Goal: Task Accomplishment & Management: Use online tool/utility

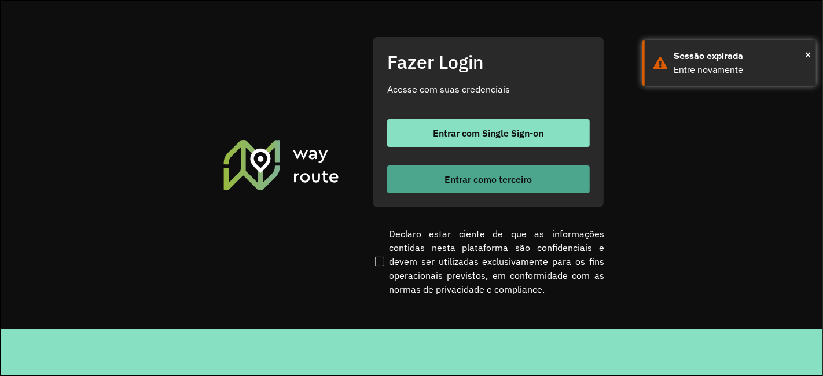
click at [554, 178] on button "Entrar como terceiro" at bounding box center [488, 180] width 203 height 28
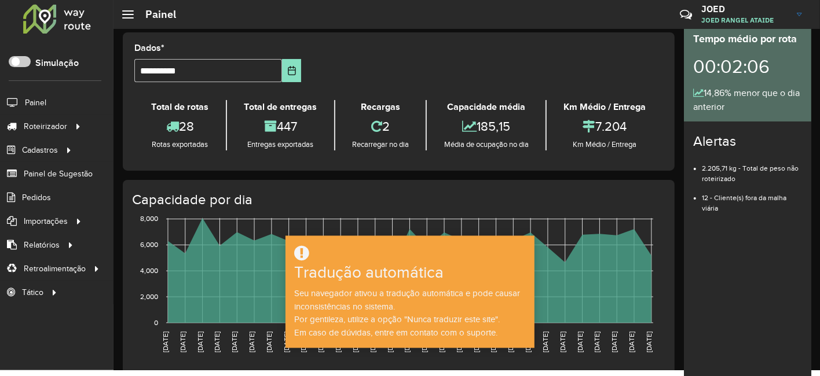
scroll to position [6, 0]
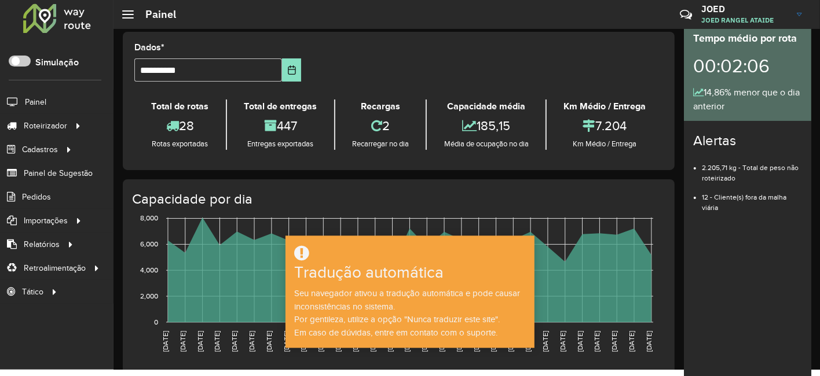
drag, startPoint x: 515, startPoint y: 61, endPoint x: 518, endPoint y: 69, distance: 8.4
click at [518, 69] on formly-group "**********" at bounding box center [398, 66] width 543 height 47
click at [420, 281] on font "Tradução automática" at bounding box center [368, 273] width 149 height 18
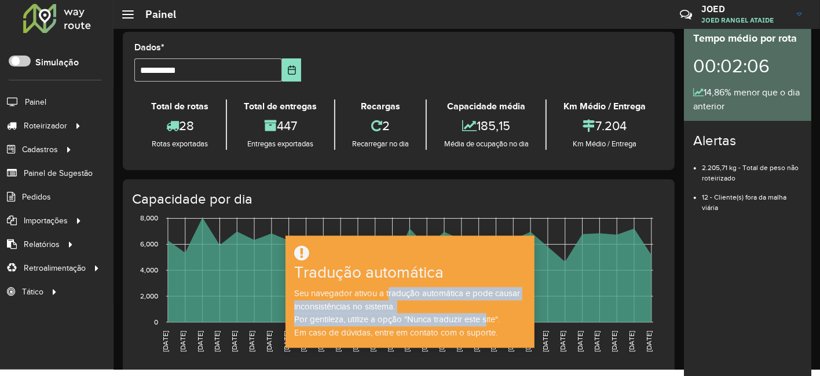
drag, startPoint x: 488, startPoint y: 318, endPoint x: 387, endPoint y: 288, distance: 105.0
click at [387, 288] on div "Seu navegador ativou a tradução automática e pode causar inconsistências no sis…" at bounding box center [410, 313] width 246 height 52
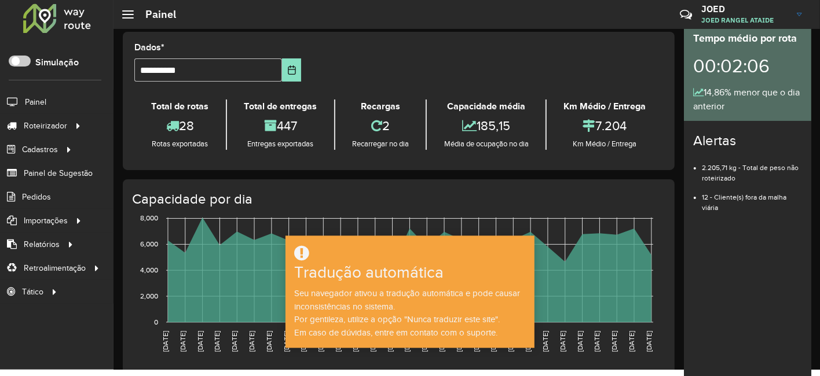
click at [300, 258] on icon at bounding box center [301, 252] width 15 height 17
click at [306, 254] on icon at bounding box center [301, 252] width 15 height 17
drag, startPoint x: 306, startPoint y: 254, endPoint x: 369, endPoint y: 290, distance: 72.8
click at [369, 290] on div "Seu navegador ativou a tradução automática e pode causar inconsistências no sis…" at bounding box center [410, 313] width 246 height 52
click at [371, 288] on div "Seu navegador ativou a tradução automática e pode causar inconsistências no sis…" at bounding box center [410, 313] width 246 height 52
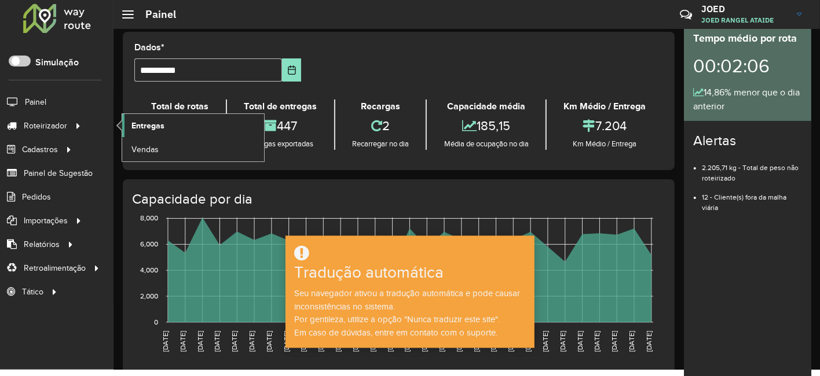
click at [152, 122] on font "Entregas" at bounding box center [147, 125] width 33 height 9
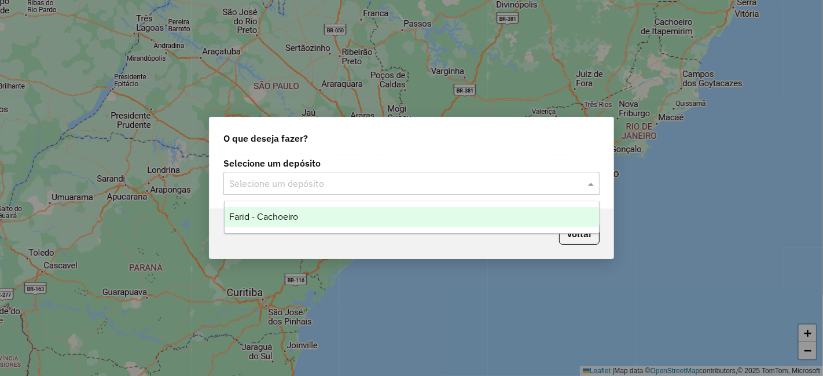
click at [583, 184] on div at bounding box center [412, 183] width 376 height 15
click at [362, 222] on div "Farid - Cachoeiro" at bounding box center [412, 217] width 375 height 20
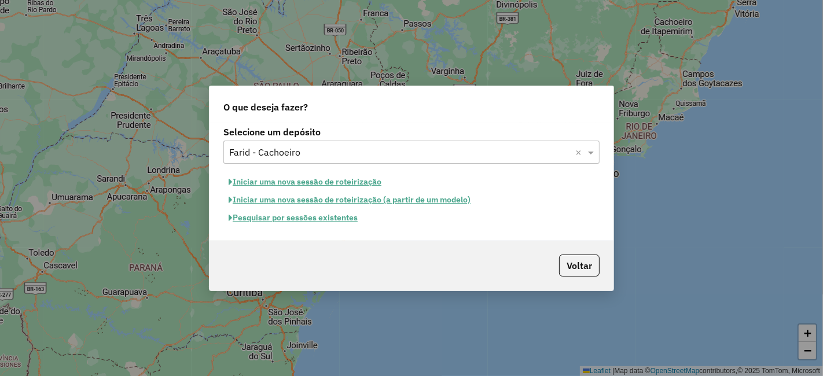
click at [265, 222] on button "Pesquisar por sessões existentes" at bounding box center [294, 218] width 140 height 18
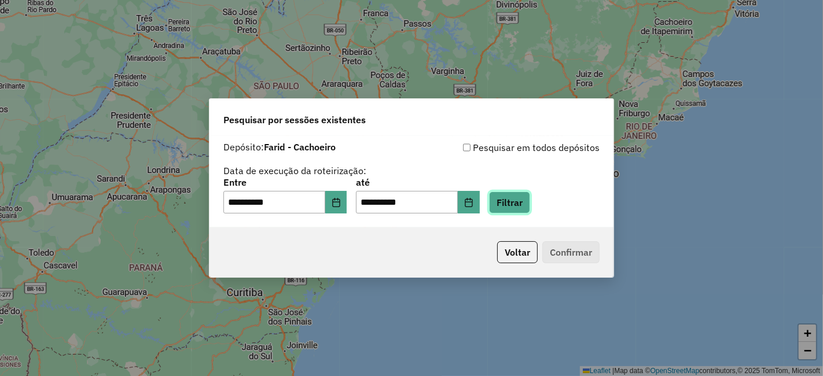
click at [519, 209] on button "Filtrar" at bounding box center [509, 203] width 41 height 22
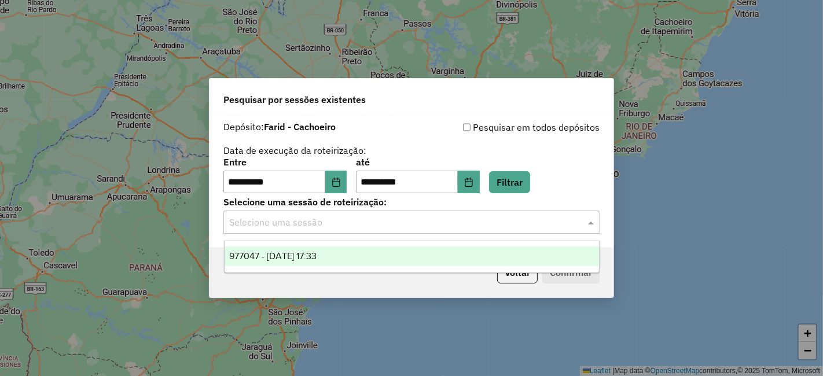
click at [590, 225] on span at bounding box center [592, 222] width 14 height 14
click at [486, 238] on div "**********" at bounding box center [412, 182] width 404 height 133
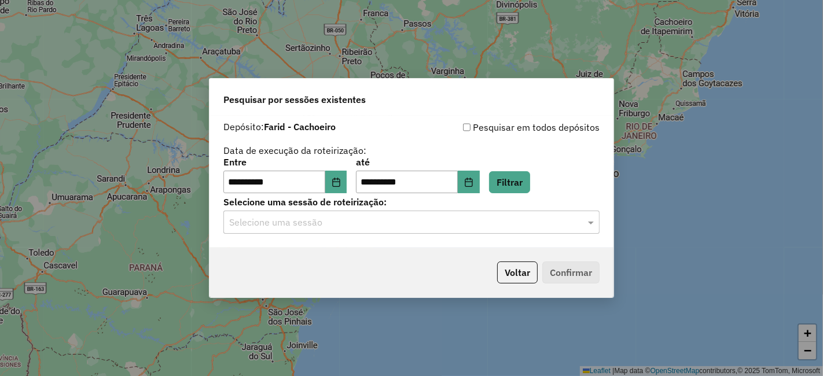
drag, startPoint x: 516, startPoint y: 235, endPoint x: 527, endPoint y: 232, distance: 11.4
click at [523, 232] on div "**********" at bounding box center [412, 182] width 404 height 133
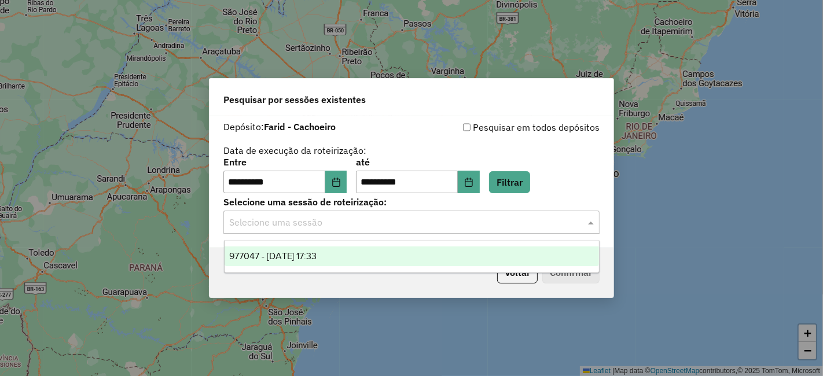
drag, startPoint x: 577, startPoint y: 224, endPoint x: 587, endPoint y: 224, distance: 9.8
click at [584, 224] on div at bounding box center [412, 222] width 376 height 15
click at [547, 257] on div "977047 - 11/08/2025 17:33" at bounding box center [412, 257] width 375 height 20
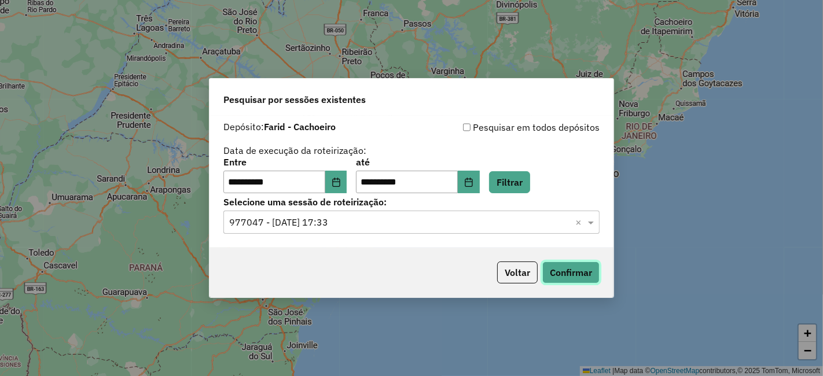
click at [563, 271] on button "Confirmar" at bounding box center [571, 273] width 57 height 22
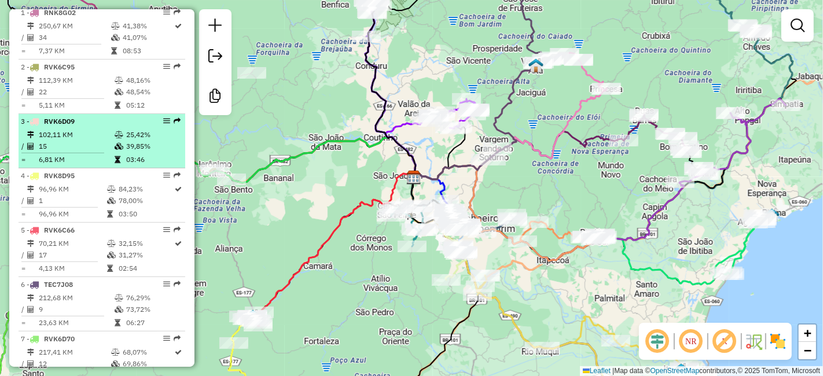
scroll to position [450, 0]
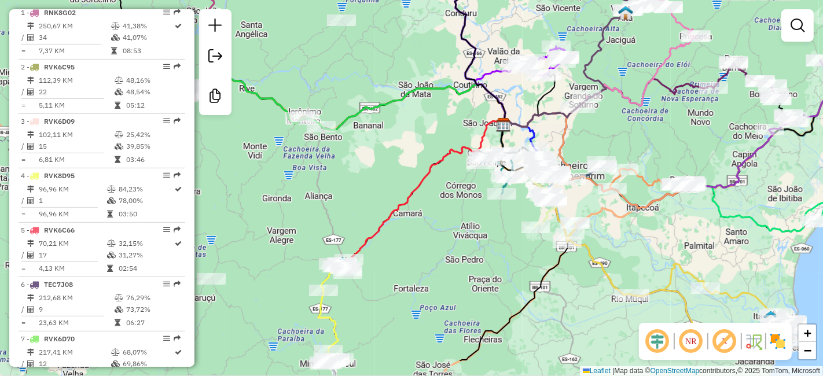
drag, startPoint x: 342, startPoint y: 295, endPoint x: 414, endPoint y: 244, distance: 88.9
click at [421, 244] on div "Janela de atendimento Grade de atendimento Capacidade Transportadoras Veículos …" at bounding box center [411, 188] width 823 height 376
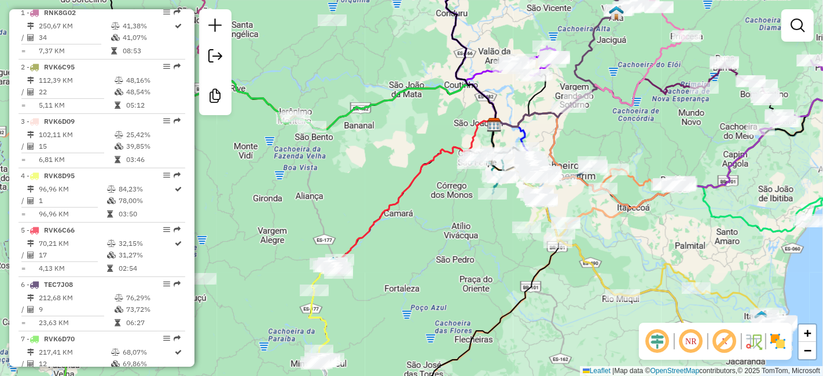
click at [664, 338] on em at bounding box center [658, 342] width 28 height 28
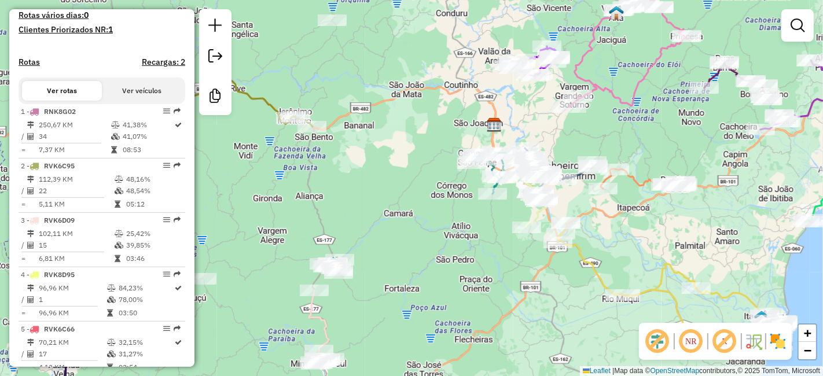
scroll to position [257, 0]
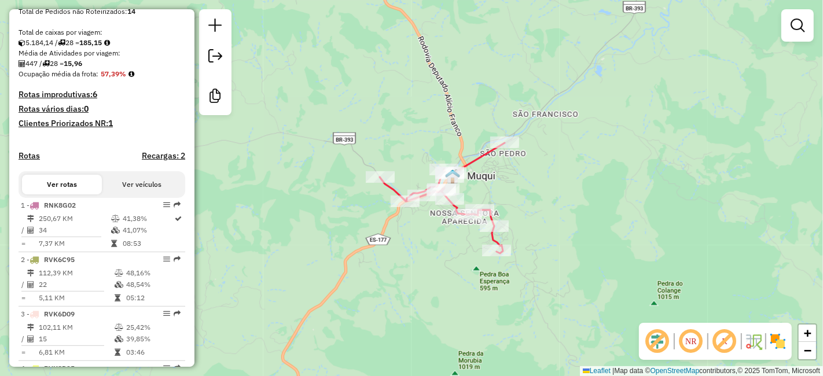
drag, startPoint x: 482, startPoint y: 192, endPoint x: 450, endPoint y: 257, distance: 71.7
click at [450, 257] on div "Janela de atendimento Grade de atendimento Capacidade Transportadoras Veículos …" at bounding box center [411, 188] width 823 height 376
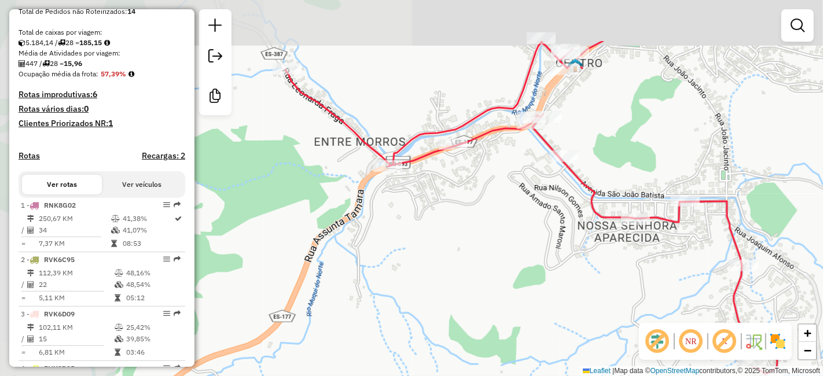
drag, startPoint x: 290, startPoint y: 207, endPoint x: 417, endPoint y: 286, distance: 149.8
click at [417, 286] on div "Janela de atendimento Grade de atendimento Capacidade Transportadoras Veículos …" at bounding box center [411, 188] width 823 height 376
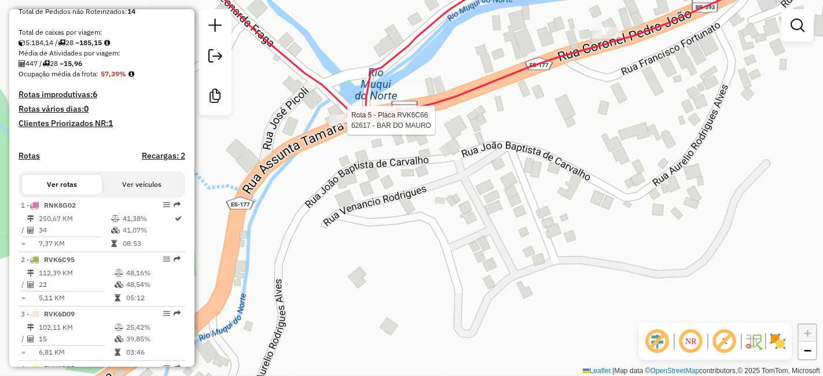
select select "**********"
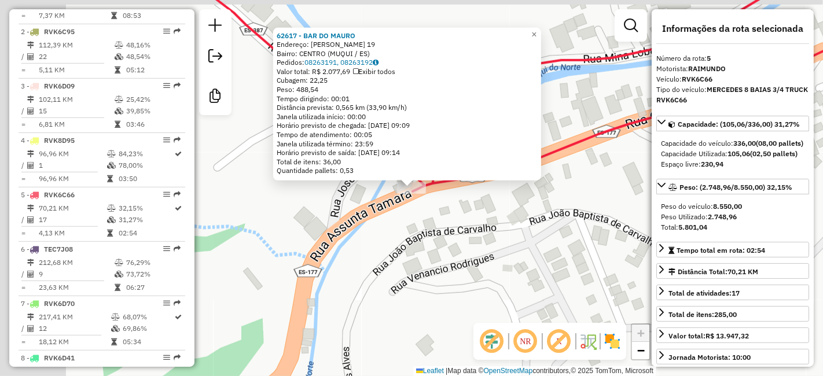
scroll to position [673, 0]
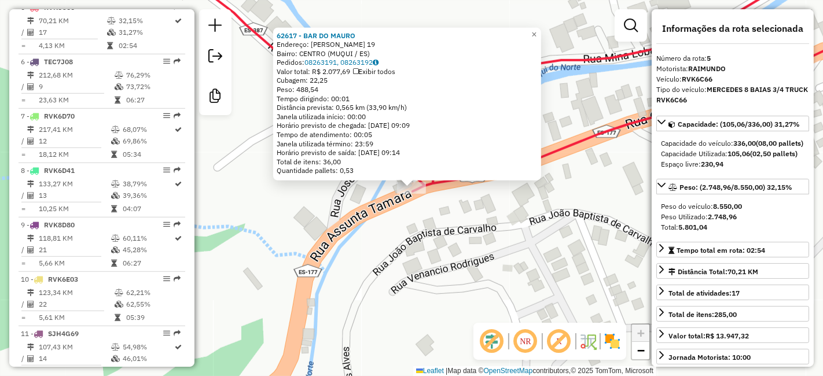
click at [427, 229] on div "62617 - BAR DO [PERSON_NAME]: [PERSON_NAME] 19 Bairro: CENTRO (MUQUI / [GEOGRAP…" at bounding box center [411, 188] width 823 height 376
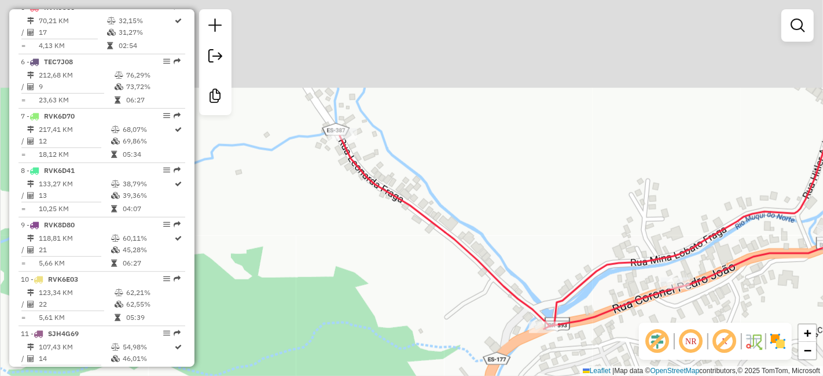
drag, startPoint x: 493, startPoint y: 168, endPoint x: 544, endPoint y: 243, distance: 90.9
click at [544, 243] on div "Janela de atendimento Grade de atendimento Capacidade Transportadoras Veículos …" at bounding box center [411, 188] width 823 height 376
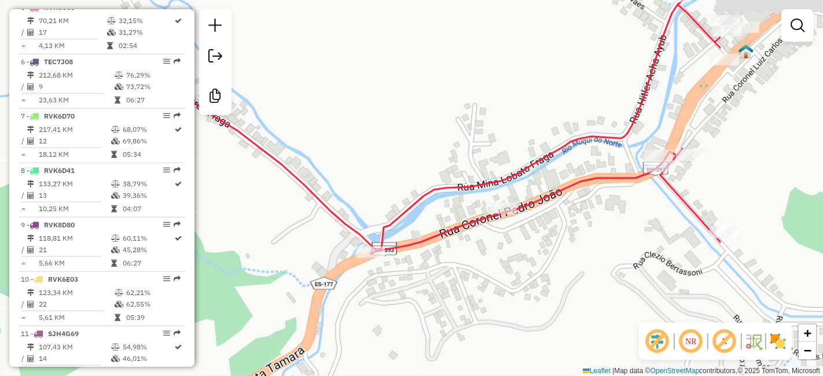
drag, startPoint x: 491, startPoint y: 227, endPoint x: 306, endPoint y: 120, distance: 213.5
click at [306, 120] on div "Janela de atendimento Grade de atendimento Capacidade Transportadoras Veículos …" at bounding box center [411, 188] width 823 height 376
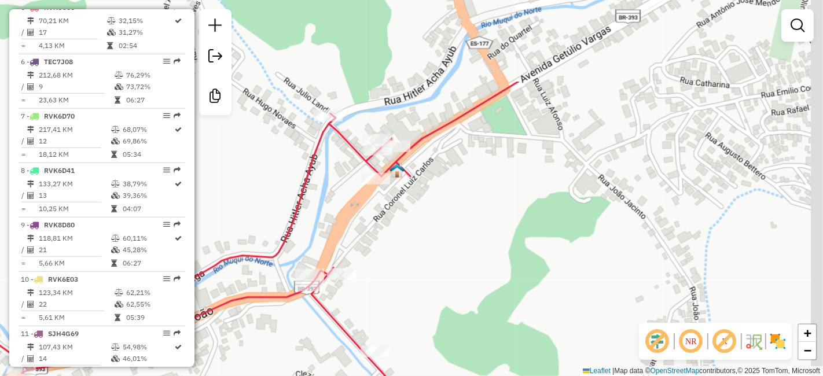
drag, startPoint x: 574, startPoint y: 148, endPoint x: 223, endPoint y: 265, distance: 370.6
click at [223, 265] on div "Janela de atendimento Grade de atendimento Capacidade Transportadoras Veículos …" at bounding box center [411, 188] width 823 height 376
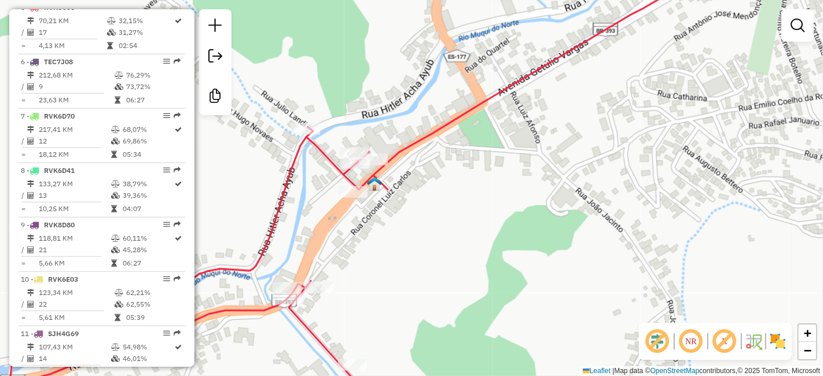
drag, startPoint x: 342, startPoint y: 131, endPoint x: 307, endPoint y: 151, distance: 40.2
click at [307, 151] on icon at bounding box center [297, 203] width 799 height 452
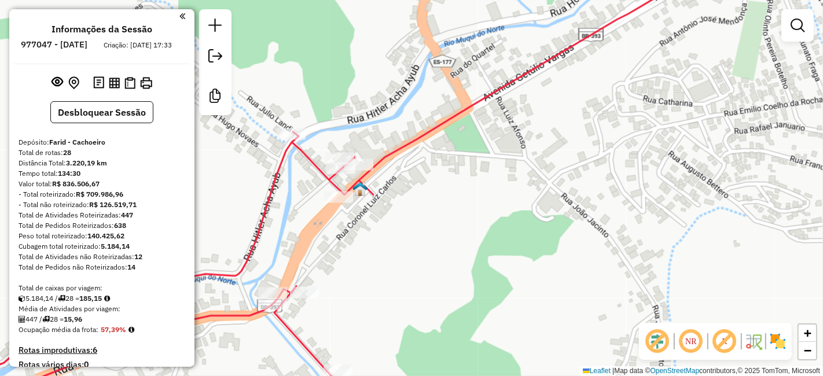
scroll to position [0, 0]
click at [180, 19] on em at bounding box center [183, 17] width 6 height 10
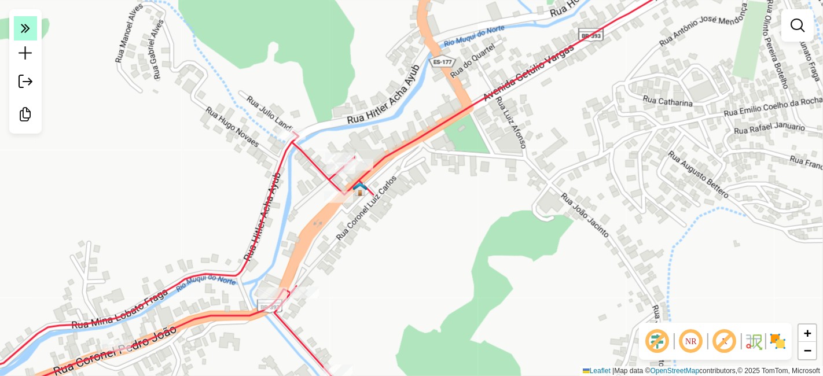
click at [28, 31] on icon at bounding box center [25, 28] width 9 height 16
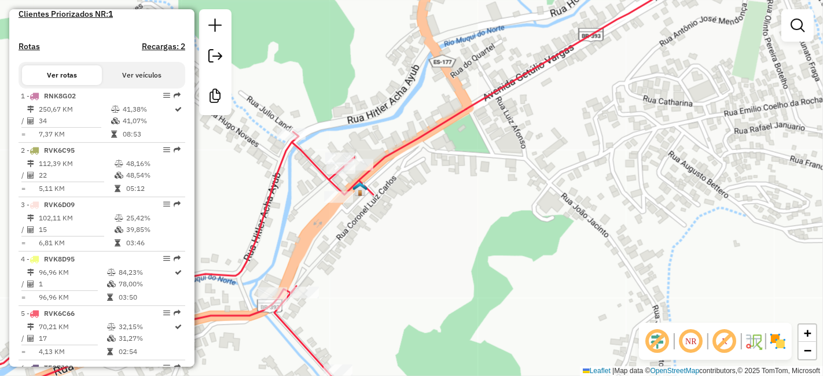
scroll to position [386, 0]
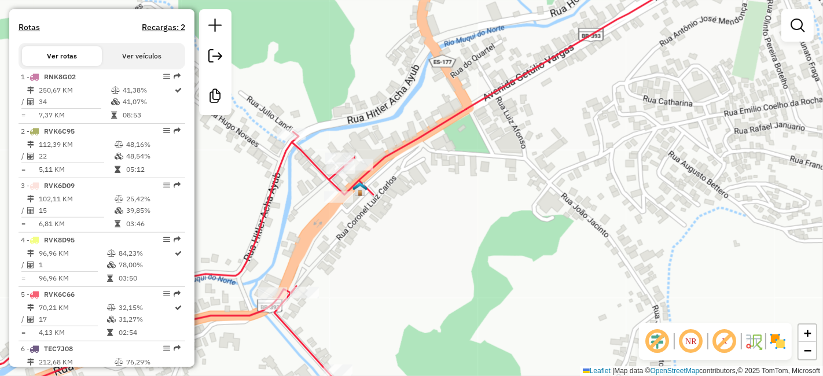
click at [152, 66] on button "Ver veículos" at bounding box center [142, 56] width 80 height 20
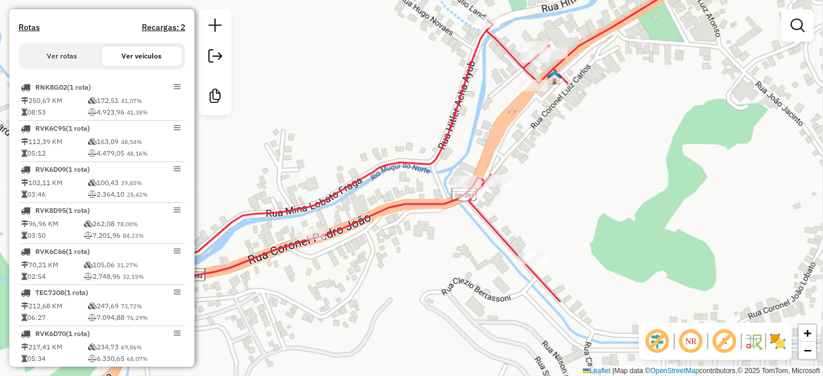
drag, startPoint x: 360, startPoint y: 266, endPoint x: 555, endPoint y: 151, distance: 226.1
click at [555, 151] on div "Janela de atendimento Grade de atendimento Capacidade Transportadoras Veículos …" at bounding box center [411, 188] width 823 height 376
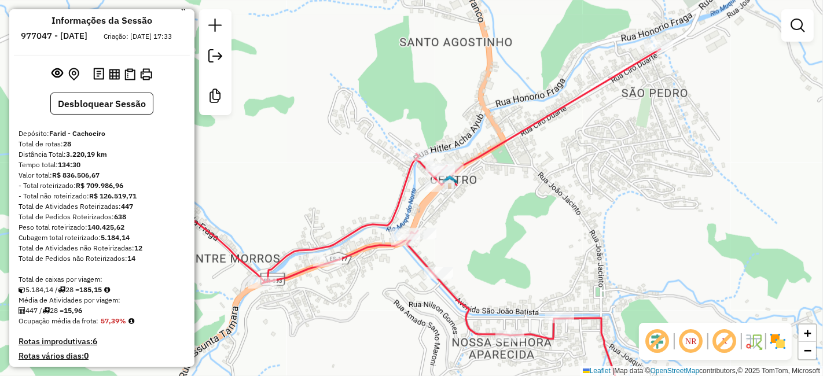
scroll to position [0, 0]
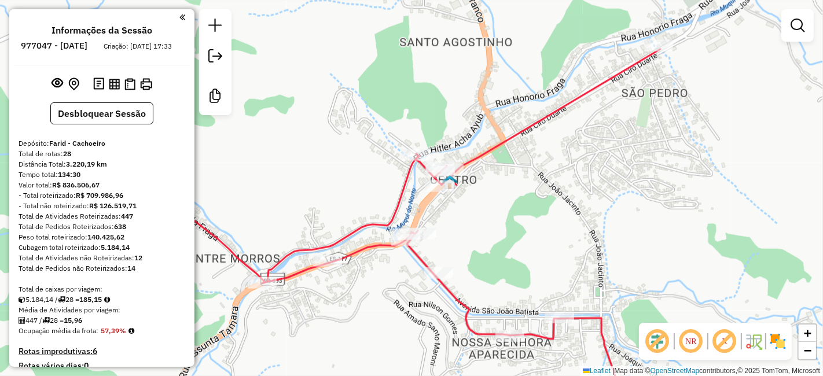
click at [180, 14] on em at bounding box center [183, 17] width 6 height 10
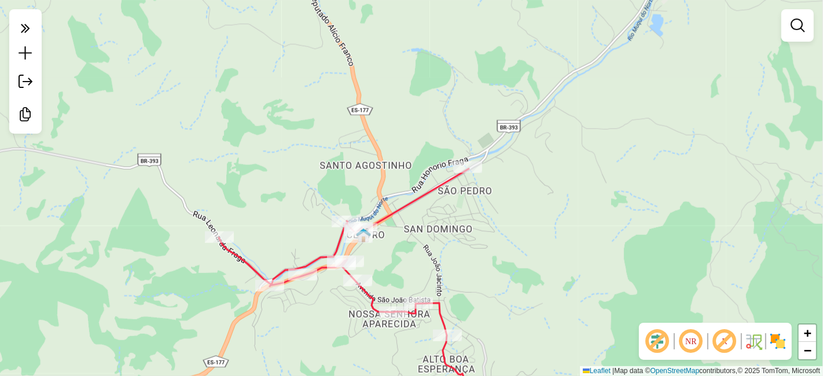
drag, startPoint x: 250, startPoint y: 290, endPoint x: 233, endPoint y: 290, distance: 16.8
click at [233, 290] on div "Janela de atendimento Grade de atendimento Capacidade Transportadoras Veículos …" at bounding box center [411, 188] width 823 height 376
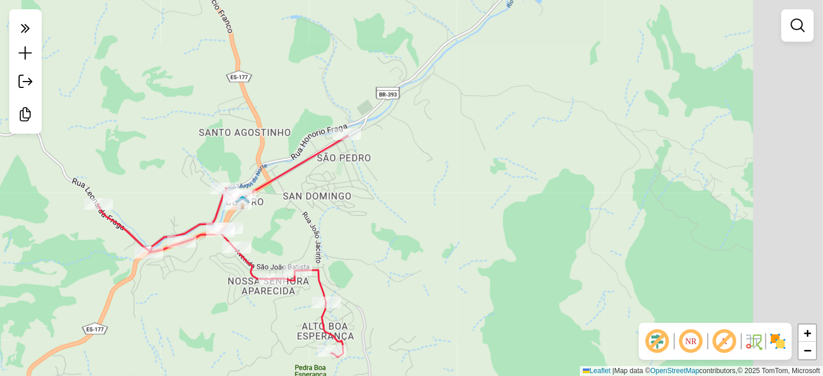
drag, startPoint x: 210, startPoint y: 288, endPoint x: 86, endPoint y: 248, distance: 130.2
click at [85, 248] on div "Janela de atendimento Grade de atendimento Capacidade Transportadoras Veículos …" at bounding box center [411, 188] width 823 height 376
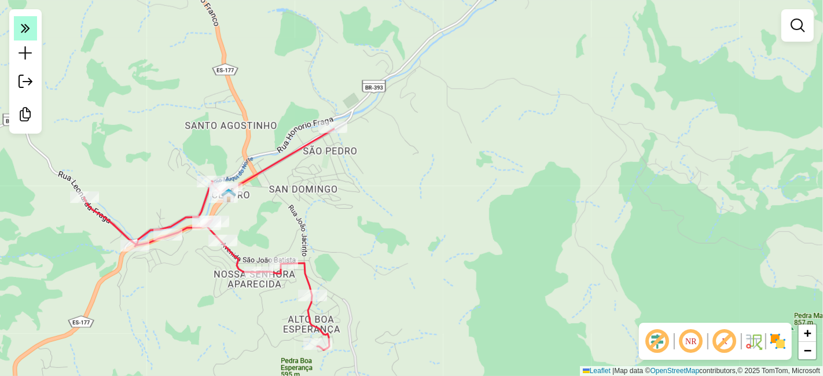
click at [21, 36] on em at bounding box center [25, 28] width 23 height 24
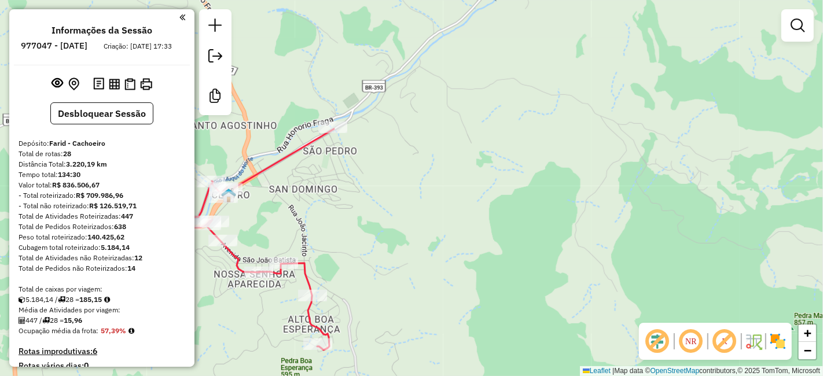
click at [180, 16] on em at bounding box center [183, 17] width 6 height 10
